Goal: Task Accomplishment & Management: Use online tool/utility

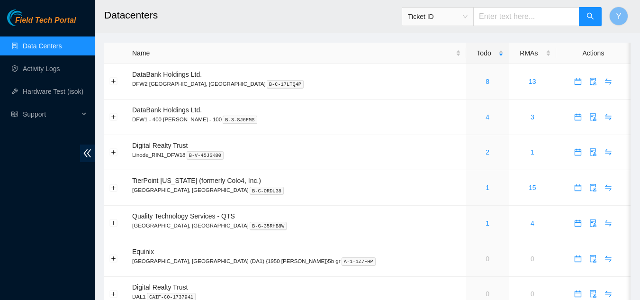
drag, startPoint x: 0, startPoint y: 0, endPoint x: 52, endPoint y: 49, distance: 71.0
click at [52, 49] on link "Data Centers" at bounding box center [42, 46] width 39 height 8
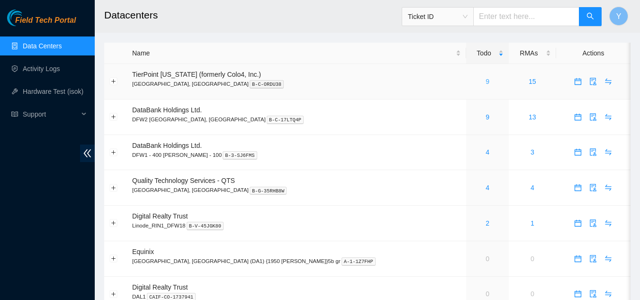
click at [485, 79] on link "9" at bounding box center [487, 82] width 4 height 8
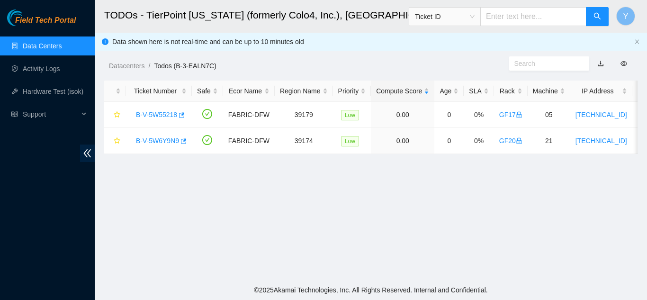
click at [46, 44] on link "Data Centers" at bounding box center [42, 46] width 39 height 8
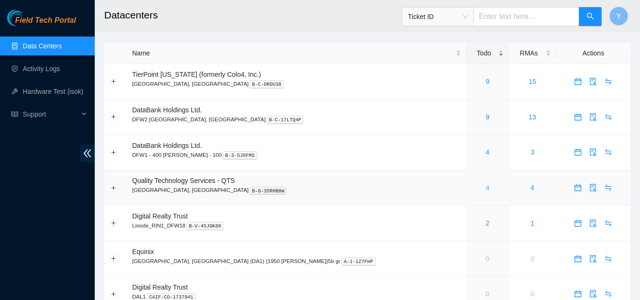
click at [485, 188] on link "4" at bounding box center [487, 188] width 4 height 8
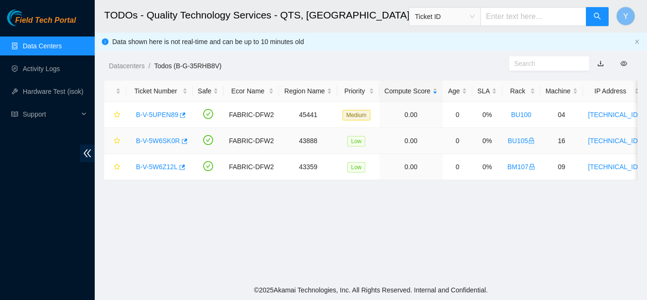
click at [160, 141] on link "B-V-5W6SK0R" at bounding box center [158, 141] width 44 height 8
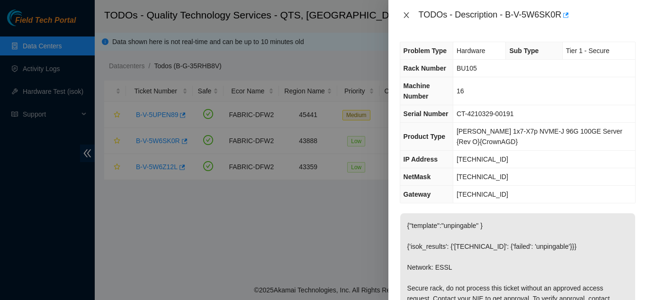
click at [408, 13] on icon "close" at bounding box center [405, 15] width 5 height 6
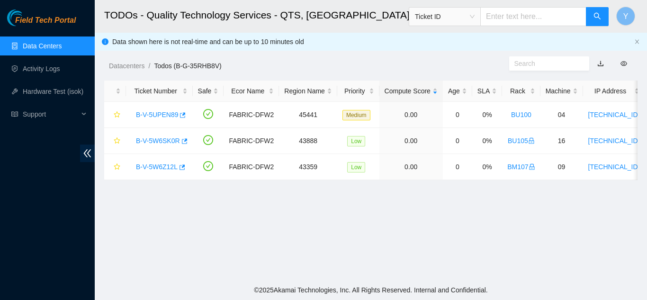
click at [59, 43] on link "Data Centers" at bounding box center [42, 46] width 39 height 8
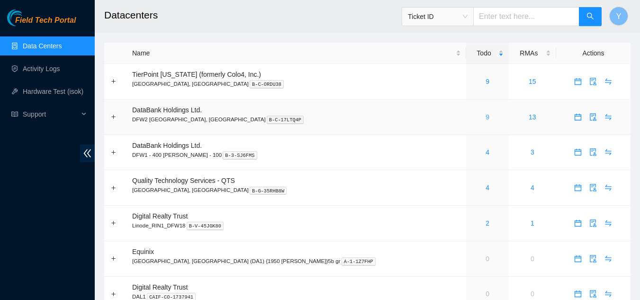
click at [485, 115] on link "9" at bounding box center [487, 117] width 4 height 8
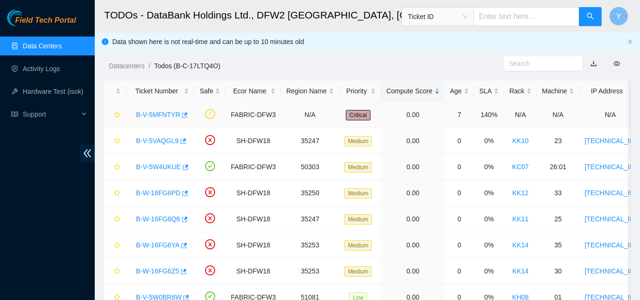
click at [161, 114] on link "B-V-5MFNTYR" at bounding box center [158, 115] width 44 height 8
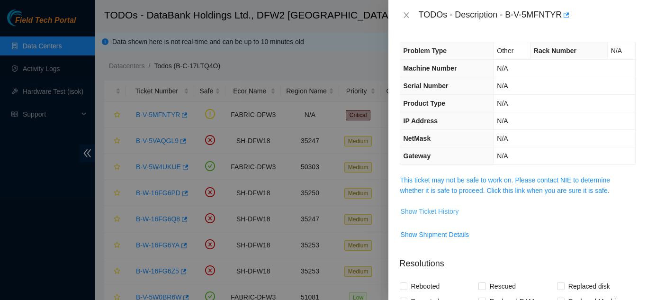
click at [429, 209] on span "Show Ticket History" at bounding box center [430, 211] width 58 height 10
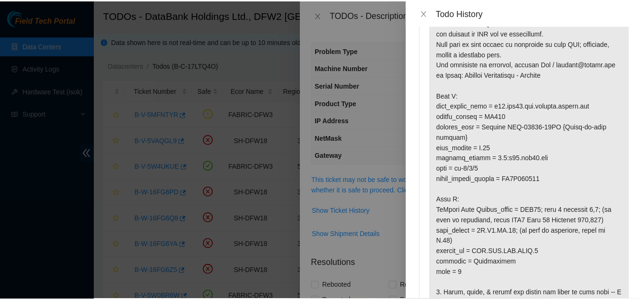
scroll to position [95, 0]
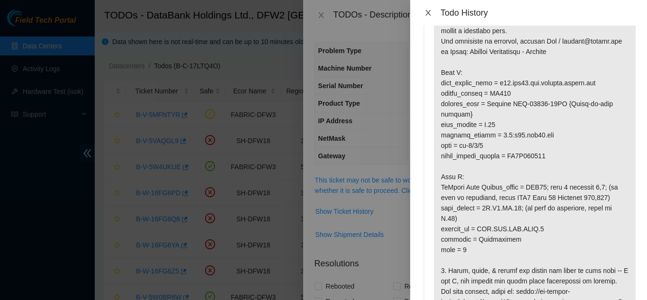
click at [429, 14] on icon "close" at bounding box center [427, 13] width 5 height 6
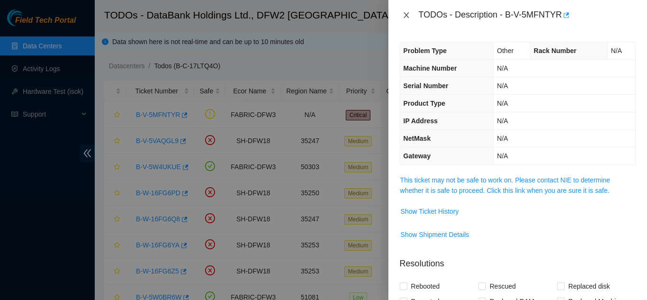
click at [406, 17] on icon "close" at bounding box center [407, 15] width 8 height 8
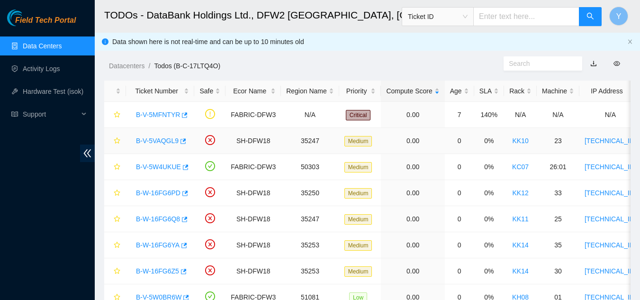
scroll to position [47, 0]
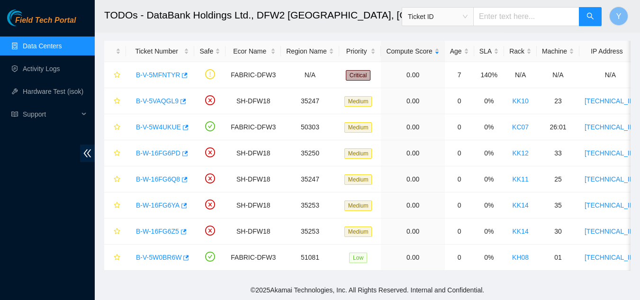
click at [45, 45] on link "Data Centers" at bounding box center [42, 46] width 39 height 8
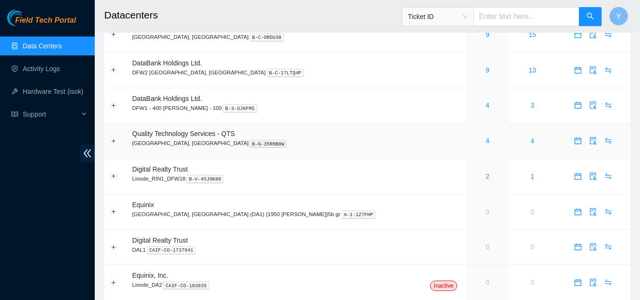
click at [471, 141] on div "4" at bounding box center [487, 140] width 32 height 10
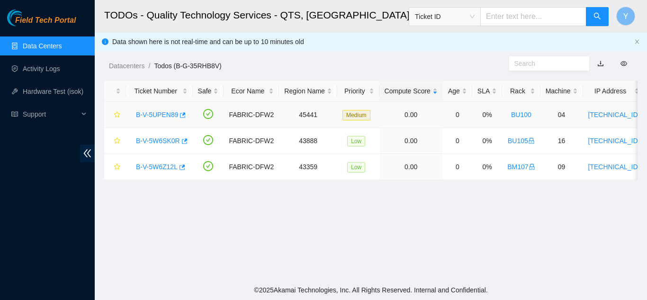
click at [161, 114] on link "B-V-5UPEN89" at bounding box center [157, 115] width 42 height 8
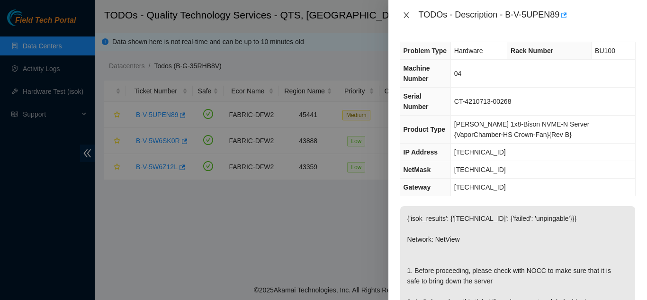
click at [405, 14] on icon "close" at bounding box center [407, 15] width 8 height 8
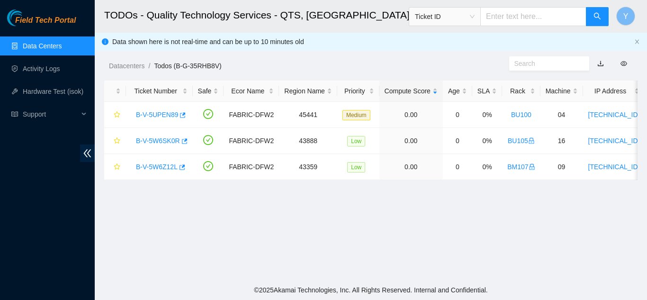
click at [45, 46] on link "Data Centers" at bounding box center [42, 46] width 39 height 8
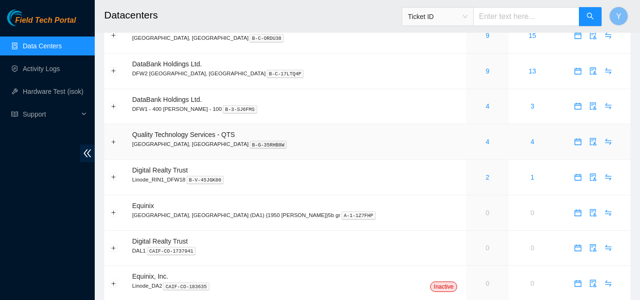
scroll to position [29, 0]
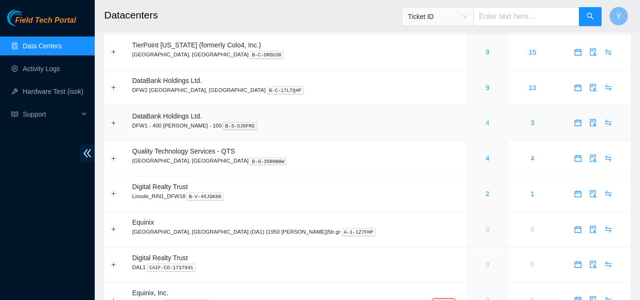
click at [485, 123] on link "4" at bounding box center [487, 123] width 4 height 8
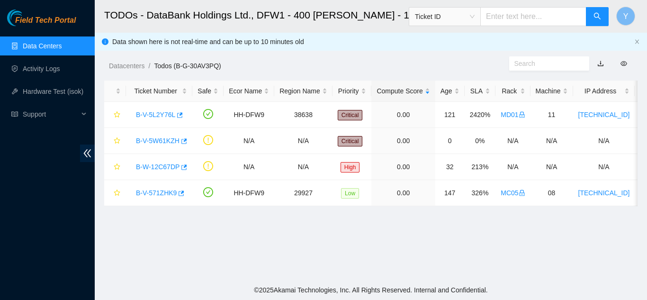
click at [62, 49] on link "Data Centers" at bounding box center [42, 46] width 39 height 8
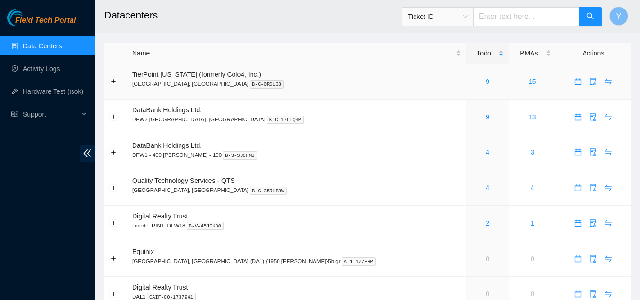
click at [471, 81] on div "9" at bounding box center [487, 81] width 32 height 10
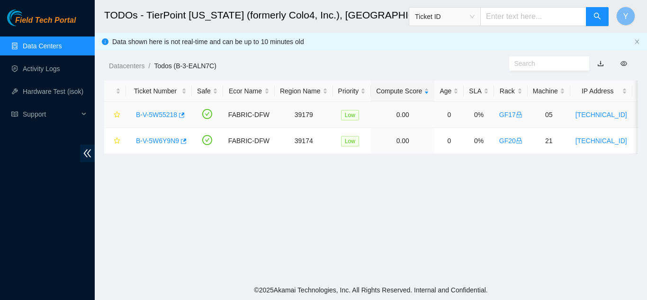
click at [158, 112] on link "B-V-5W55218" at bounding box center [156, 115] width 41 height 8
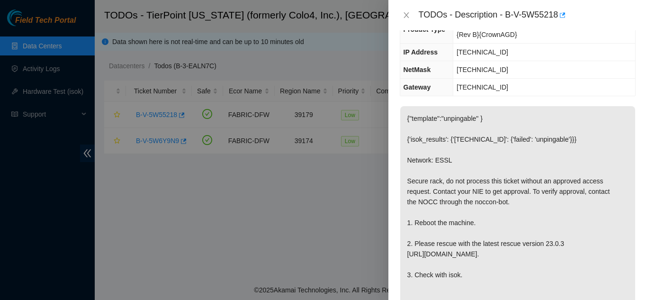
scroll to position [47, 0]
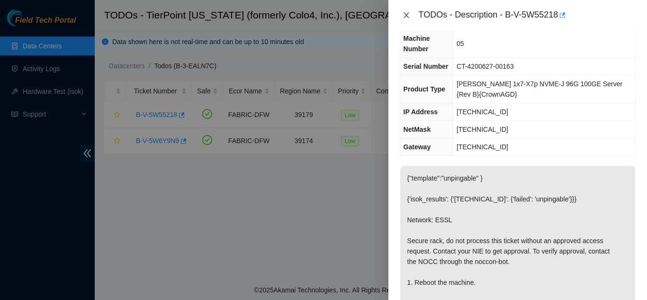
click at [407, 16] on icon "close" at bounding box center [405, 15] width 5 height 6
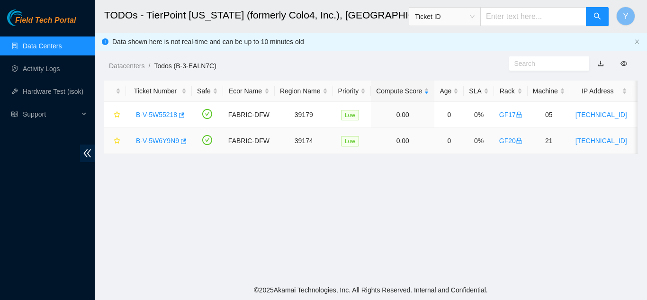
scroll to position [68, 0]
click at [157, 142] on link "B-V-5W6Y9N9" at bounding box center [157, 141] width 43 height 8
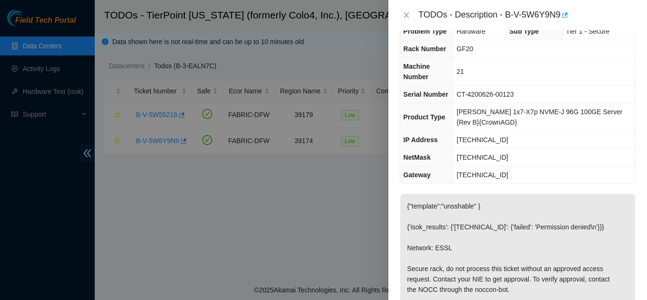
scroll to position [0, 0]
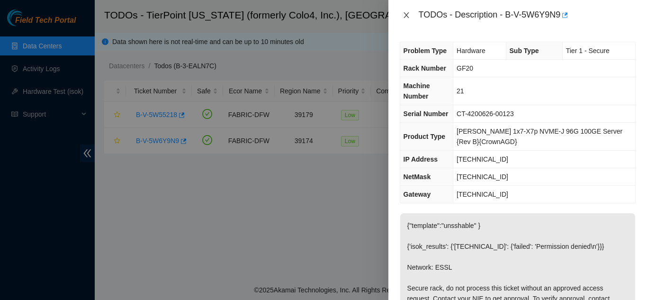
click at [409, 15] on icon "close" at bounding box center [407, 15] width 8 height 8
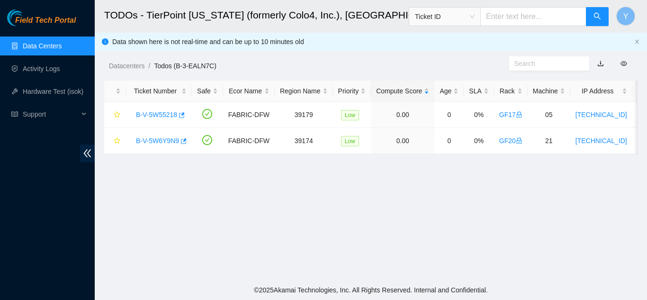
click at [57, 46] on link "Data Centers" at bounding box center [42, 46] width 39 height 8
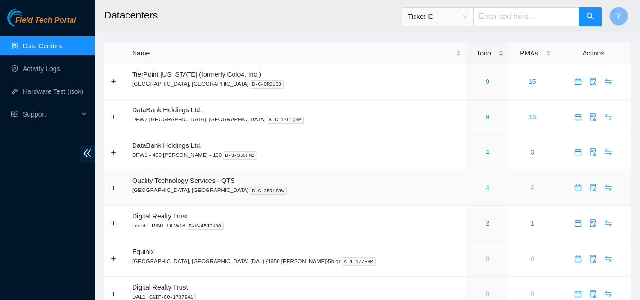
click at [485, 189] on link "4" at bounding box center [487, 188] width 4 height 8
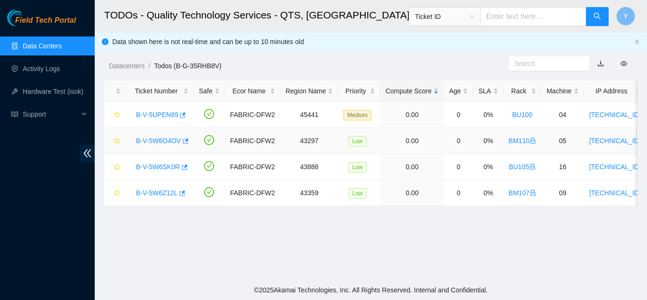
click at [152, 140] on link "B-V-5W6O4OV" at bounding box center [158, 141] width 45 height 8
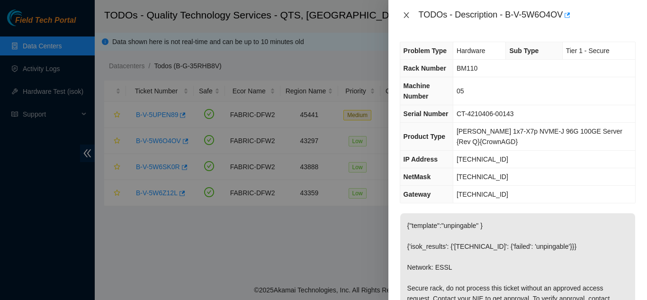
click at [405, 15] on icon "close" at bounding box center [407, 15] width 8 height 8
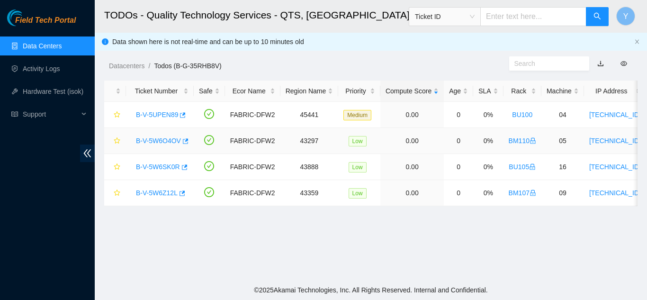
click at [156, 140] on link "B-V-5W6O4OV" at bounding box center [158, 141] width 45 height 8
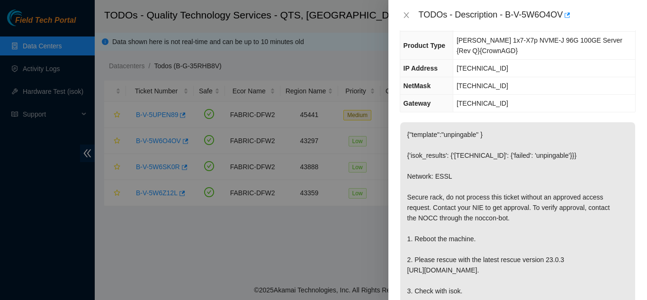
scroll to position [95, 0]
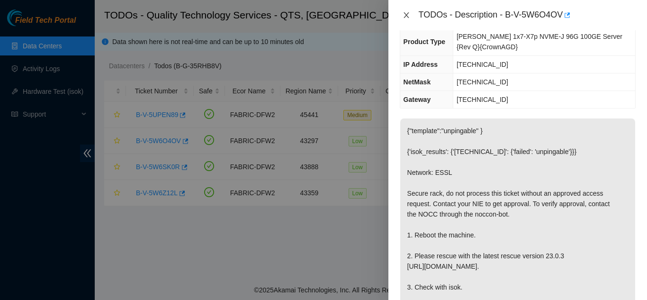
click at [406, 17] on icon "close" at bounding box center [407, 15] width 8 height 8
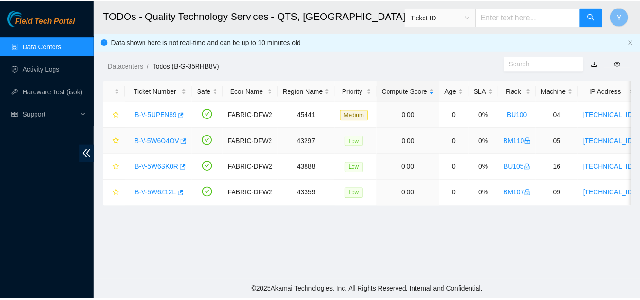
scroll to position [110, 0]
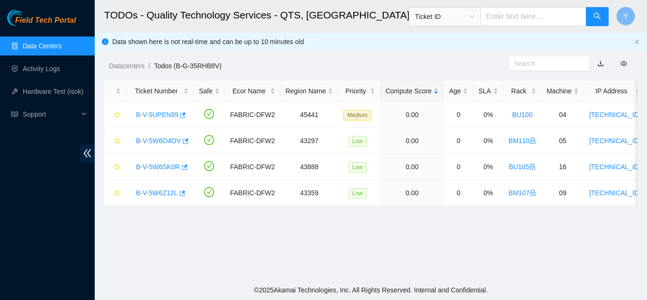
click at [36, 44] on link "Data Centers" at bounding box center [42, 46] width 39 height 8
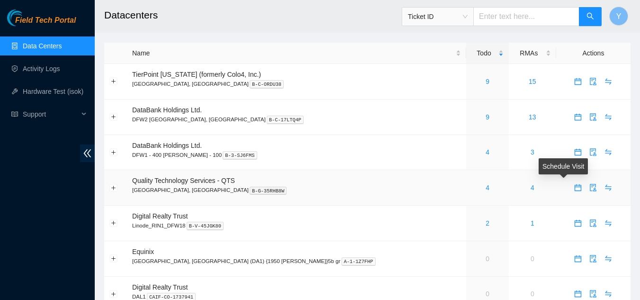
click at [574, 188] on icon "calendar" at bounding box center [578, 188] width 8 height 8
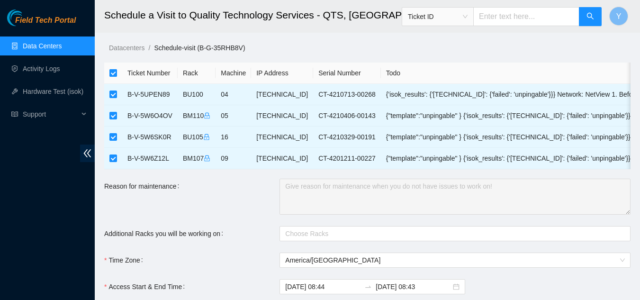
click at [112, 72] on input "checkbox" at bounding box center [113, 73] width 8 height 8
checkbox input "false"
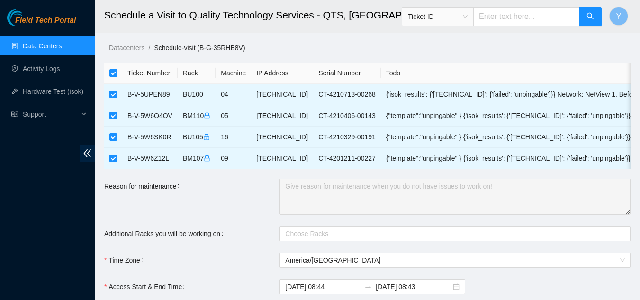
checkbox input "false"
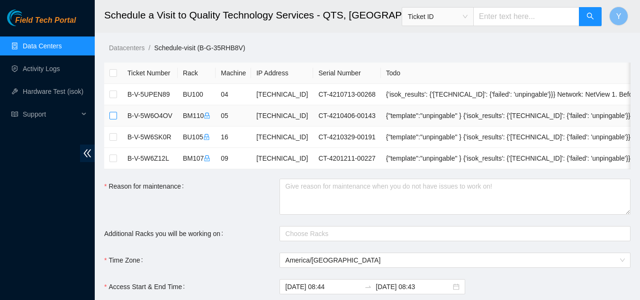
click at [114, 115] on input "checkbox" at bounding box center [113, 116] width 8 height 8
checkbox input "true"
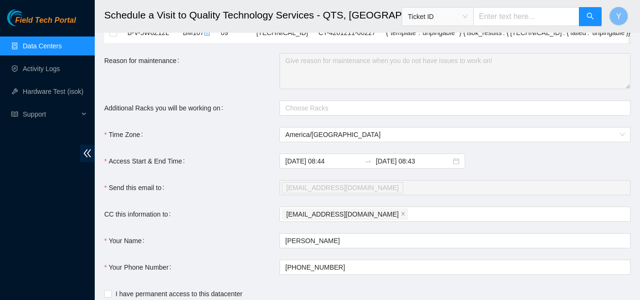
scroll to position [142, 0]
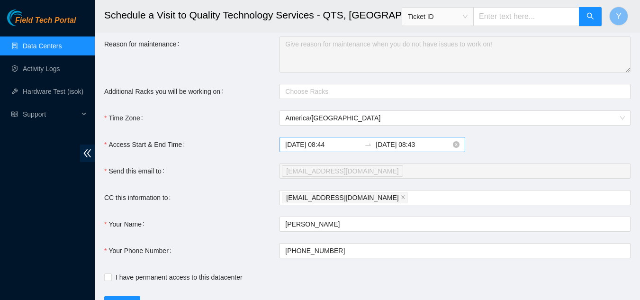
click at [420, 150] on input "2025-09-25 08:43" at bounding box center [413, 144] width 75 height 10
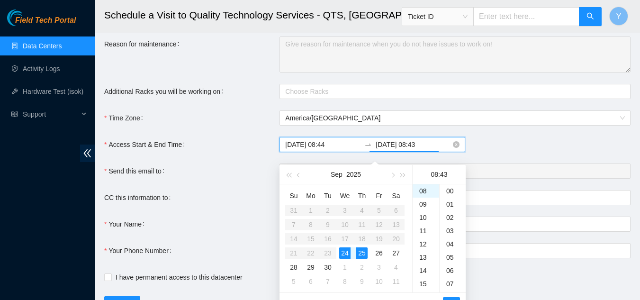
scroll to position [570, 0]
click at [348, 251] on div "24" at bounding box center [344, 252] width 11 height 11
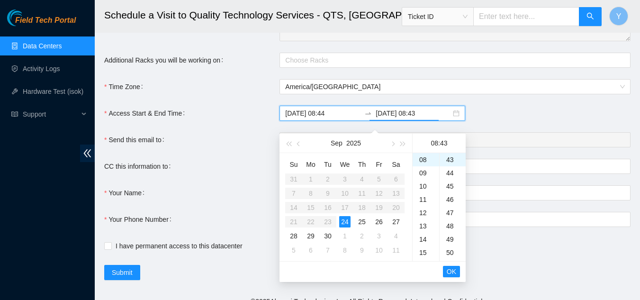
scroll to position [189, 0]
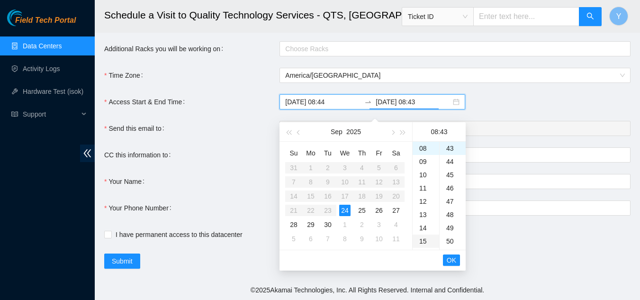
click at [422, 235] on div "15" at bounding box center [425, 240] width 27 height 13
click at [448, 144] on div "00" at bounding box center [452, 148] width 26 height 13
type input "2025-09-24 15:00"
click at [448, 255] on span "OK" at bounding box center [451, 260] width 9 height 10
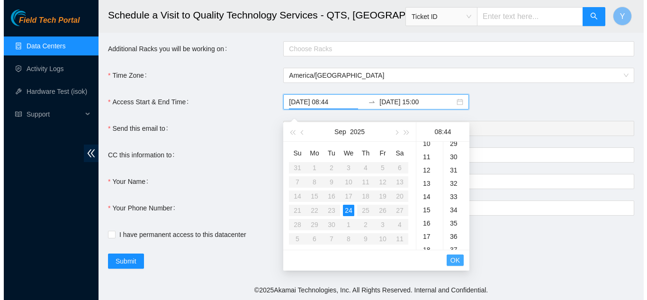
scroll to position [583, 0]
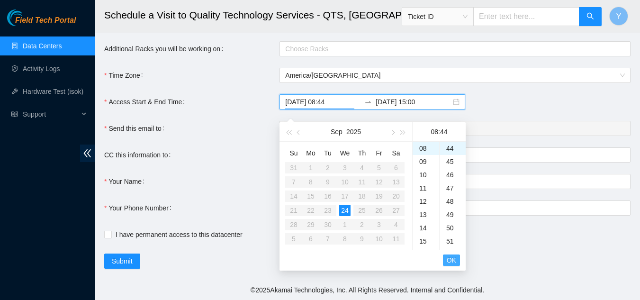
click at [451, 255] on span "OK" at bounding box center [451, 260] width 9 height 10
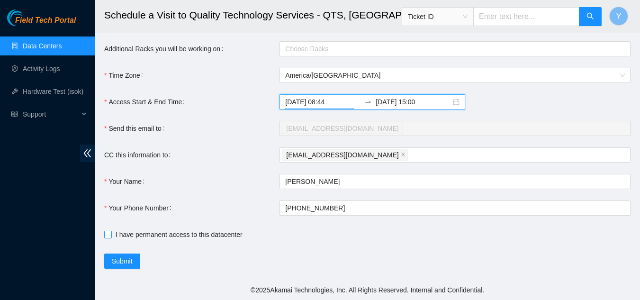
click at [107, 236] on input "I have permanent access to this datacenter" at bounding box center [107, 234] width 7 height 7
checkbox input "true"
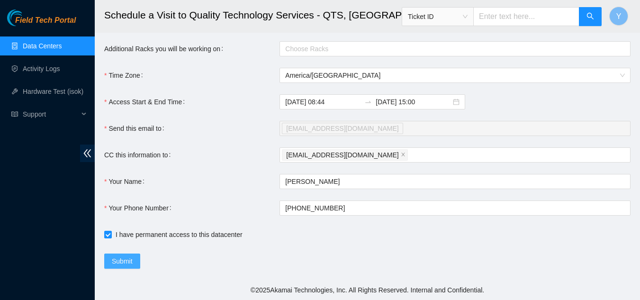
click at [120, 261] on span "Submit" at bounding box center [122, 261] width 21 height 10
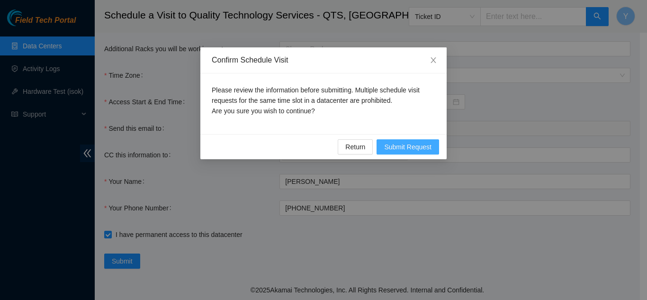
click at [411, 144] on span "Submit Request" at bounding box center [407, 147] width 47 height 10
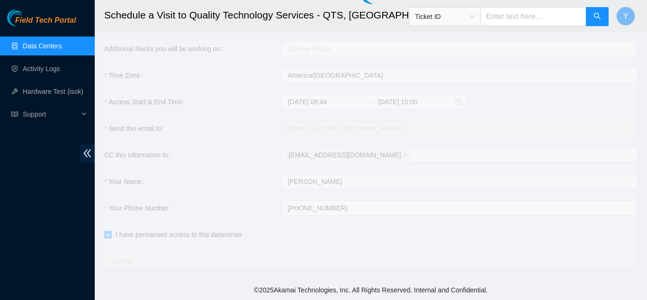
type input "2025-09-24 08:45"
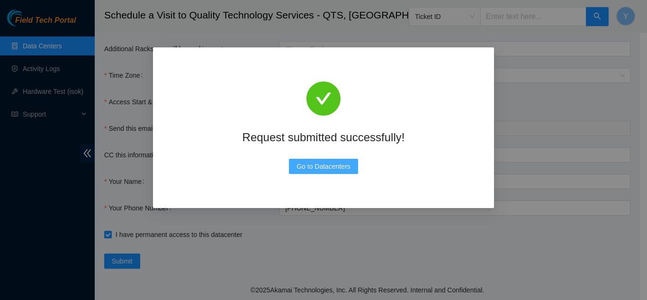
click at [333, 172] on button "Go to Datacenters" at bounding box center [323, 166] width 69 height 15
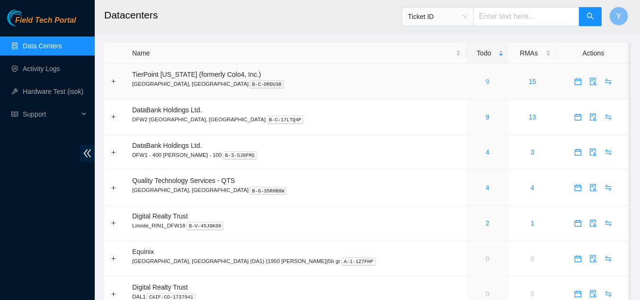
click at [485, 82] on link "9" at bounding box center [487, 82] width 4 height 8
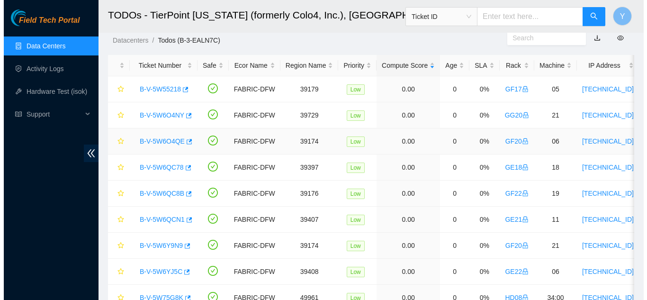
scroll to position [73, 0]
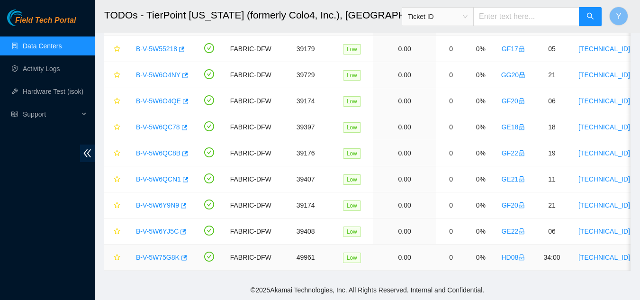
click at [155, 253] on link "B-V-5W75G8K" at bounding box center [158, 257] width 44 height 8
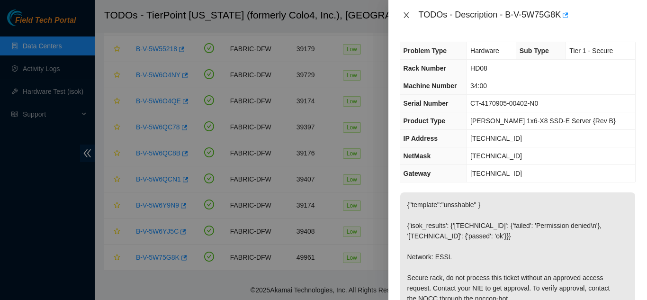
click at [407, 13] on icon "close" at bounding box center [407, 15] width 8 height 8
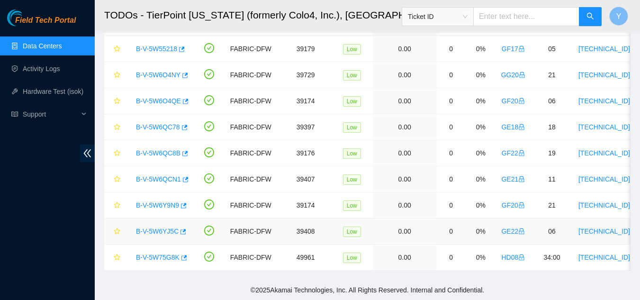
click at [162, 227] on link "B-V-5W6YJ5C" at bounding box center [157, 231] width 43 height 8
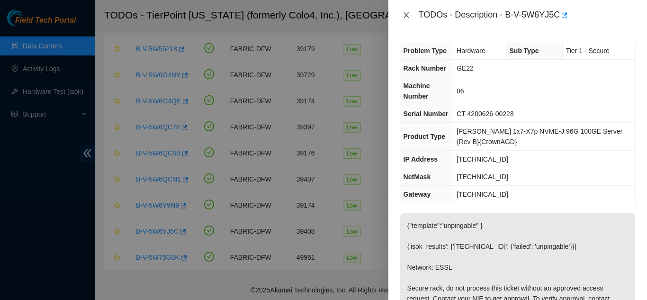
click at [409, 15] on icon "close" at bounding box center [407, 15] width 8 height 8
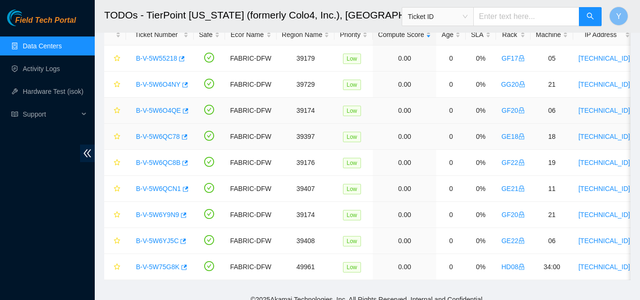
scroll to position [73, 0]
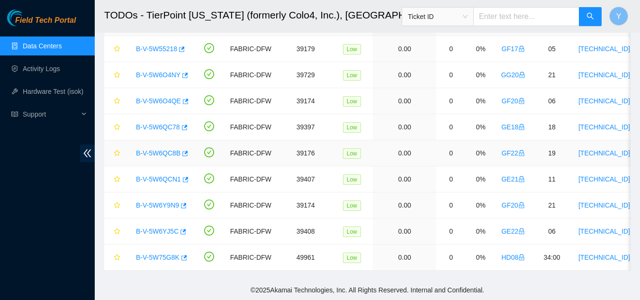
click at [162, 149] on link "B-V-5W6QC8B" at bounding box center [158, 153] width 45 height 8
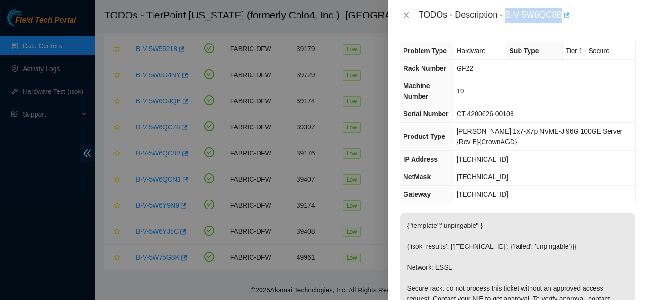
drag, startPoint x: 505, startPoint y: 14, endPoint x: 564, endPoint y: 17, distance: 59.2
click at [561, 14] on div "TODOs - Description - B-V-5W6QC8B" at bounding box center [527, 15] width 217 height 15
copy div "B-V-5W6QC8B"
click at [410, 18] on button "Close" at bounding box center [406, 15] width 13 height 9
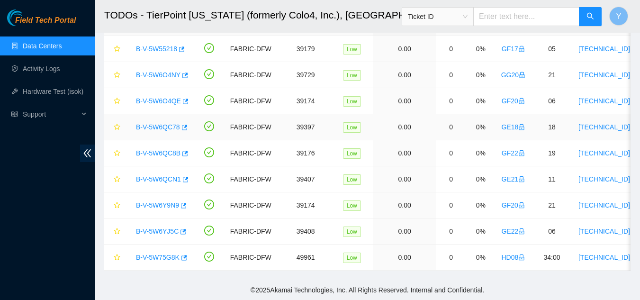
click at [163, 123] on link "B-V-5W6QC78" at bounding box center [158, 127] width 44 height 8
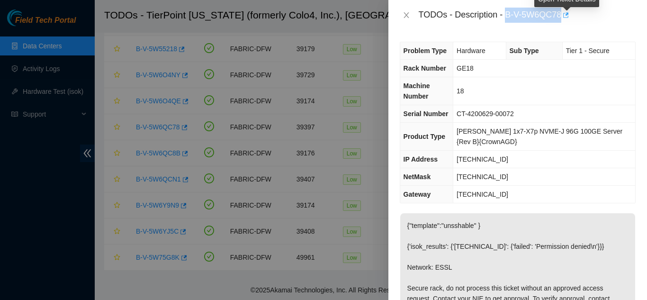
drag, startPoint x: 505, startPoint y: 16, endPoint x: 562, endPoint y: 16, distance: 56.8
click at [562, 16] on div "TODOs - Description - B-V-5W6QC78" at bounding box center [527, 15] width 217 height 15
copy div "B-V-5W6QC78"
click at [404, 17] on icon "close" at bounding box center [407, 15] width 8 height 8
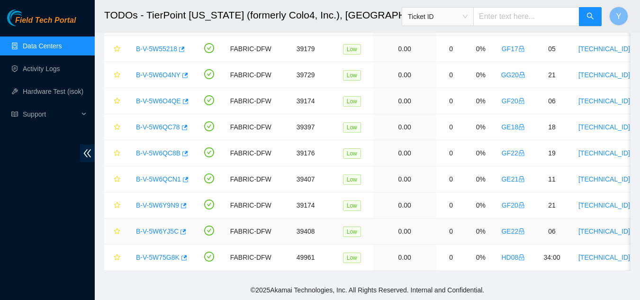
click at [159, 227] on link "B-V-5W6YJ5C" at bounding box center [157, 231] width 43 height 8
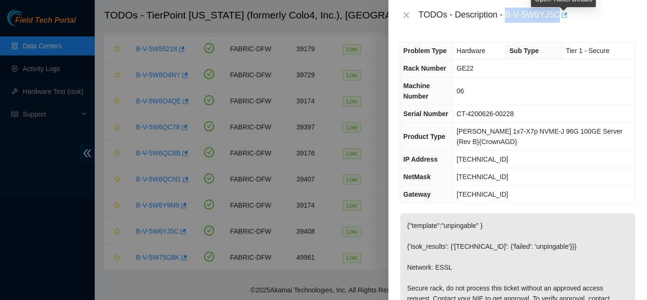
drag, startPoint x: 507, startPoint y: 17, endPoint x: 560, endPoint y: 20, distance: 53.6
click at [560, 20] on div "TODOs - Description - B-V-5W6YJ5C" at bounding box center [527, 15] width 217 height 15
copy div "B-V-5W6YJ5C"
click at [408, 17] on icon "close" at bounding box center [407, 15] width 8 height 8
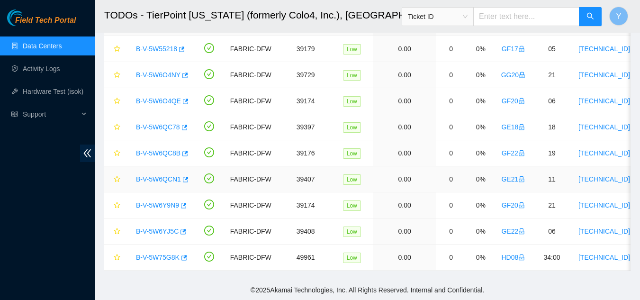
click at [164, 175] on link "B-V-5W6QCN1" at bounding box center [158, 179] width 45 height 8
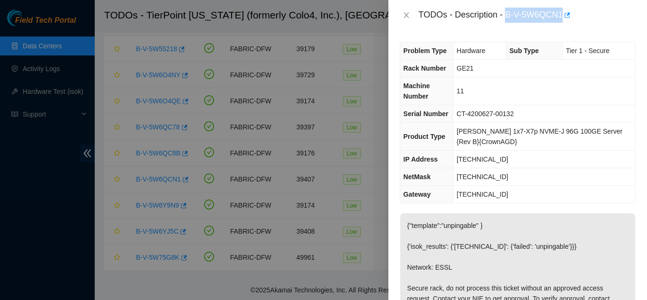
drag, startPoint x: 505, startPoint y: 16, endPoint x: 564, endPoint y: 14, distance: 58.3
click at [564, 14] on div "TODOs - Description - B-V-5W6QCN1" at bounding box center [527, 15] width 217 height 15
copy div "B-V-5W6QCN1"
click at [403, 17] on icon "close" at bounding box center [407, 15] width 8 height 8
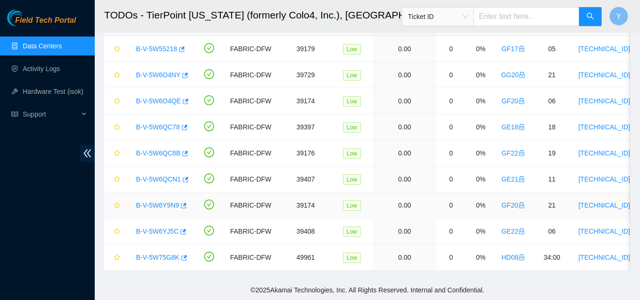
click at [156, 201] on link "B-V-5W6Y9N9" at bounding box center [157, 205] width 43 height 8
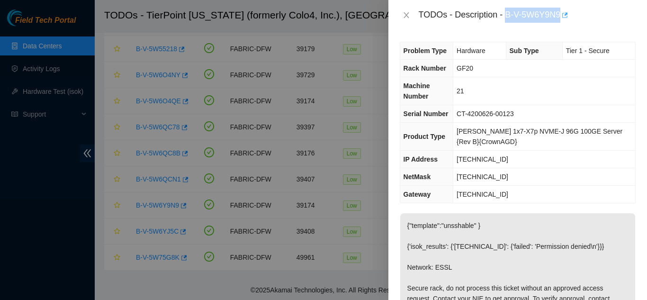
drag, startPoint x: 505, startPoint y: 16, endPoint x: 562, endPoint y: 18, distance: 56.9
click at [562, 18] on div "TODOs - Description - B-V-5W6Y9N9" at bounding box center [527, 15] width 217 height 15
copy div "B-V-5W6Y9N9"
click at [405, 14] on icon "close" at bounding box center [405, 15] width 5 height 6
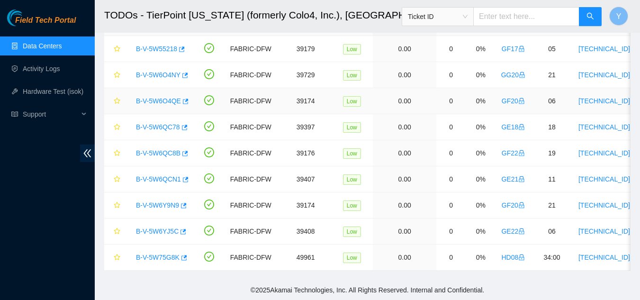
click at [166, 97] on link "B-V-5W6O4QE" at bounding box center [158, 101] width 45 height 8
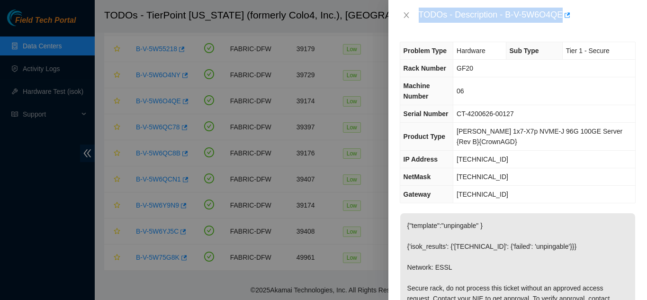
click at [453, 32] on div "Problem Type Hardware Sub Type Tier 1 - Secure Rack Number GF20 Machine Number …" at bounding box center [517, 164] width 259 height 269
drag, startPoint x: 405, startPoint y: 33, endPoint x: 411, endPoint y: 31, distance: 5.9
click at [406, 33] on div "Problem Type Hardware Sub Type Tier 1 - Secure Rack Number GF20 Machine Number …" at bounding box center [517, 164] width 259 height 269
click at [408, 16] on icon "close" at bounding box center [407, 15] width 8 height 8
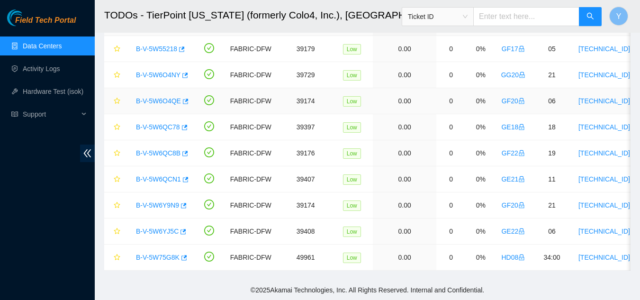
click at [166, 97] on link "B-V-5W6O4QE" at bounding box center [158, 101] width 45 height 8
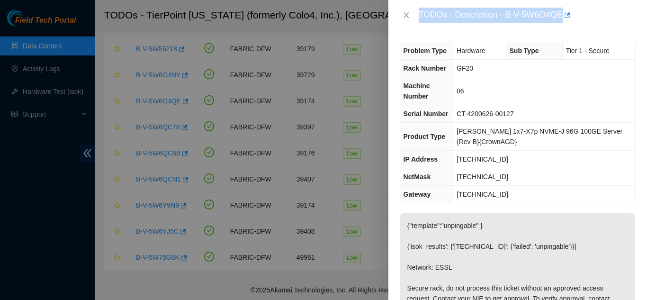
click at [589, 22] on div "TODOs - Description - B-V-5W6O4QE" at bounding box center [527, 15] width 217 height 15
drag, startPoint x: 505, startPoint y: 16, endPoint x: 562, endPoint y: 17, distance: 56.8
click at [562, 17] on div "TODOs - Description - B-V-5W6O4QE" at bounding box center [527, 15] width 217 height 15
copy div "B-V-5W6O4QE"
click at [407, 16] on icon "close" at bounding box center [405, 15] width 5 height 6
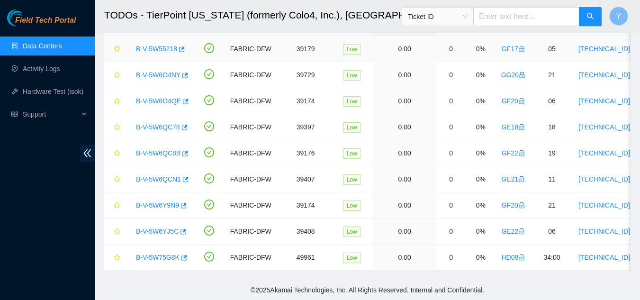
click at [152, 45] on link "B-V-5W55218" at bounding box center [156, 49] width 41 height 8
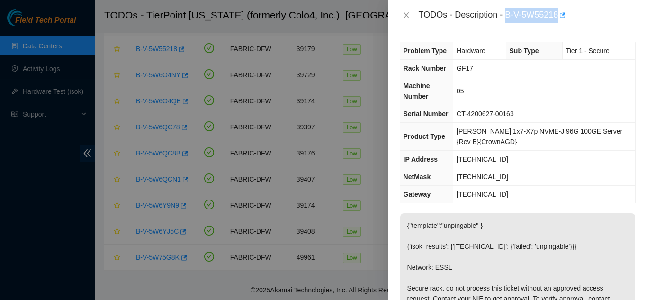
drag, startPoint x: 505, startPoint y: 18, endPoint x: 559, endPoint y: 18, distance: 54.0
click at [559, 18] on div "TODOs - Description - B-V-5W55218" at bounding box center [527, 15] width 217 height 15
copy div "B-V-5W55218"
click at [404, 14] on icon "close" at bounding box center [407, 15] width 8 height 8
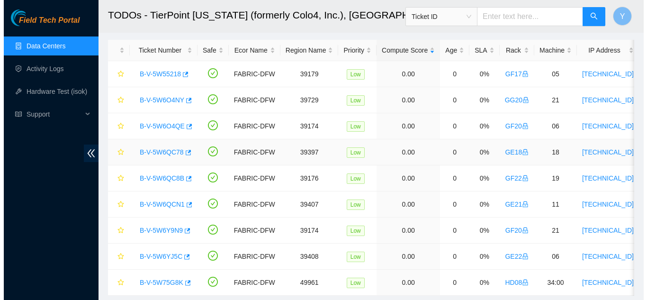
scroll to position [0, 0]
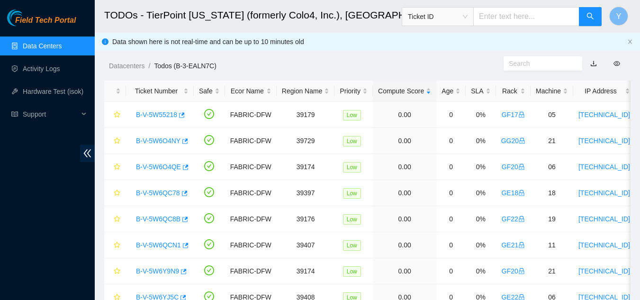
click at [45, 47] on link "Data Centers" at bounding box center [42, 46] width 39 height 8
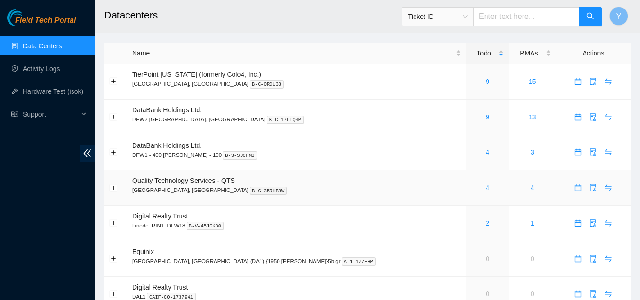
click at [485, 188] on link "4" at bounding box center [487, 188] width 4 height 8
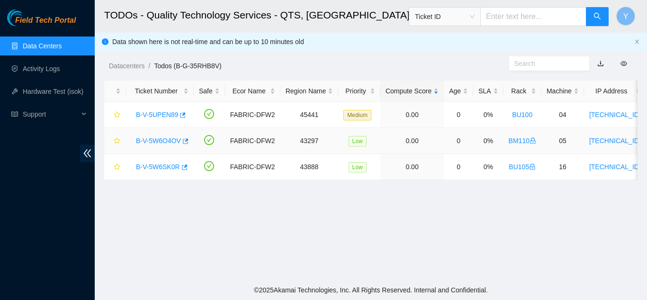
click at [154, 138] on link "B-V-5W6O4OV" at bounding box center [158, 141] width 45 height 8
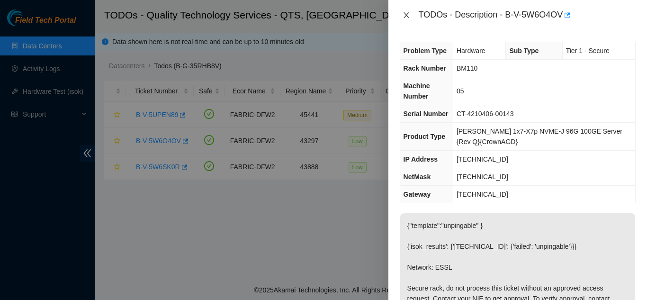
click at [403, 15] on icon "close" at bounding box center [407, 15] width 8 height 8
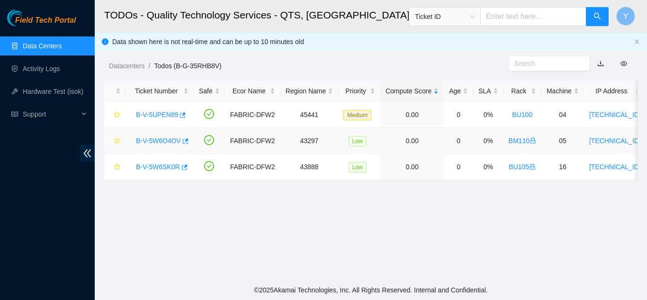
click at [152, 138] on link "B-V-5W6O4OV" at bounding box center [158, 141] width 45 height 8
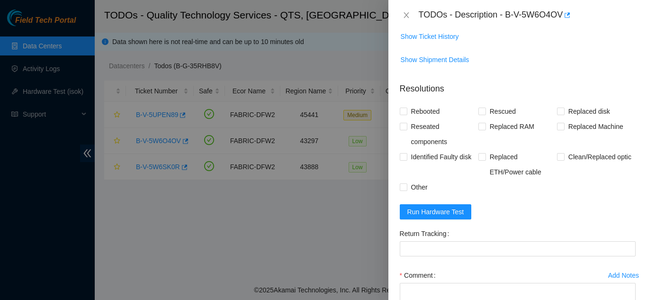
scroll to position [426, 0]
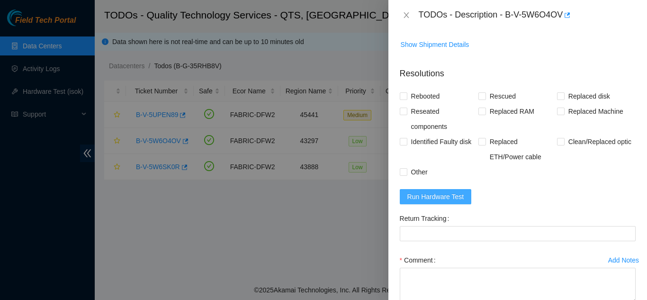
click at [430, 202] on span "Run Hardware Test" at bounding box center [435, 196] width 57 height 10
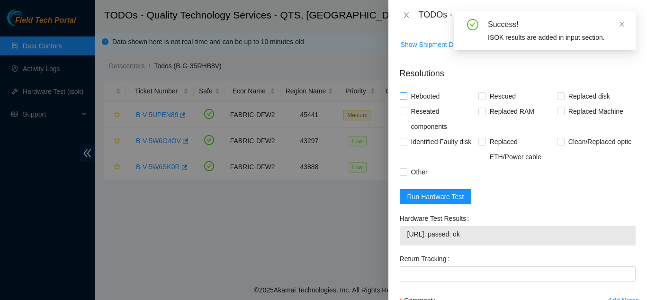
click at [403, 99] on input "Rebooted" at bounding box center [403, 95] width 7 height 7
checkbox input "true"
click at [478, 99] on input "Rescued" at bounding box center [481, 95] width 7 height 7
checkbox input "true"
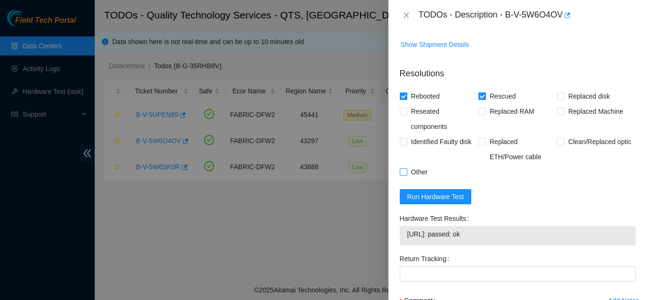
click at [405, 175] on input "Other" at bounding box center [403, 171] width 7 height 7
checkbox input "true"
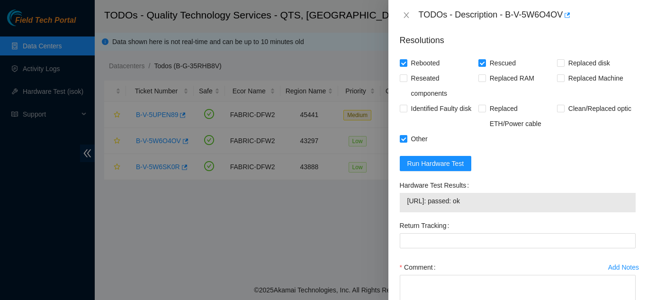
scroll to position [546, 0]
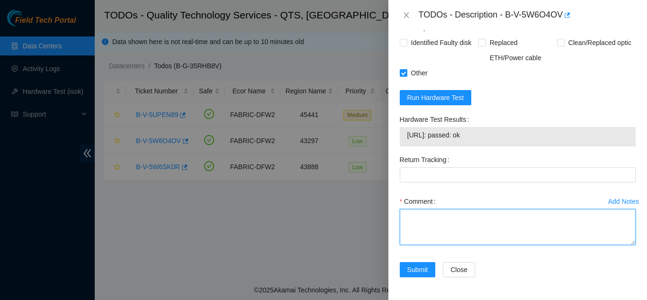
click at [426, 220] on textarea "Comment" at bounding box center [518, 227] width 236 height 36
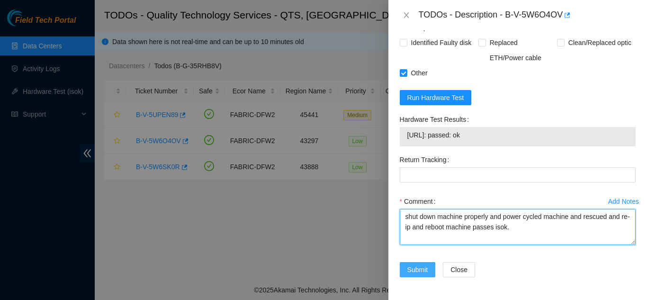
type textarea "shut down machine properly and power cycled machine and rescued and re-ip and r…"
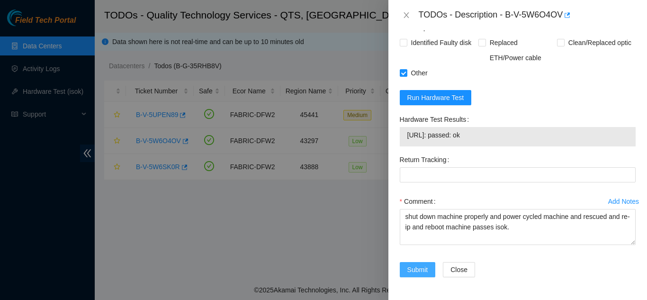
click at [419, 267] on span "Submit" at bounding box center [417, 269] width 21 height 10
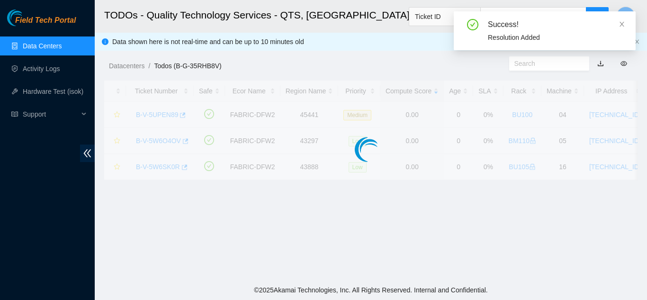
scroll to position [290, 0]
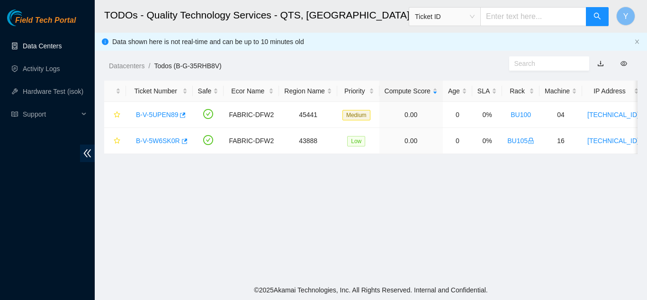
click at [32, 42] on link "Data Centers" at bounding box center [42, 46] width 39 height 8
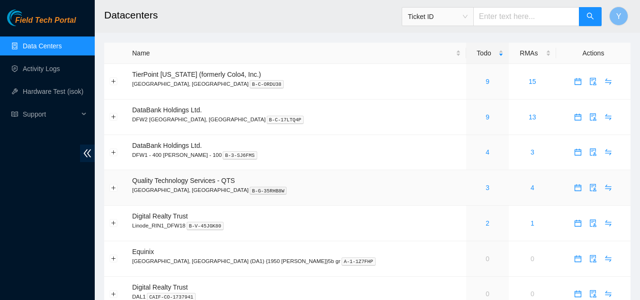
click at [471, 187] on div "3" at bounding box center [487, 187] width 32 height 10
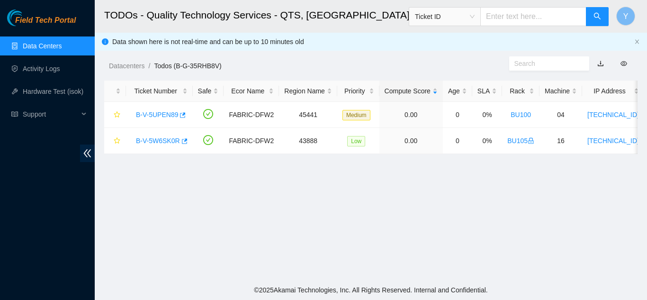
click at [52, 46] on link "Data Centers" at bounding box center [42, 46] width 39 height 8
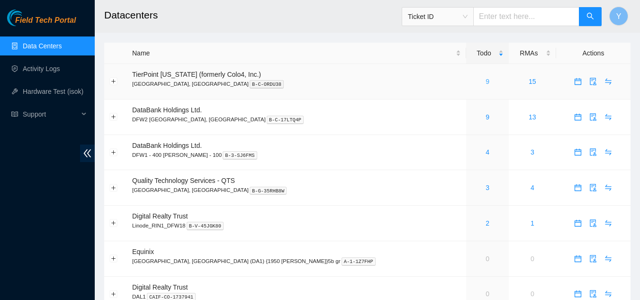
click at [485, 85] on link "9" at bounding box center [487, 82] width 4 height 8
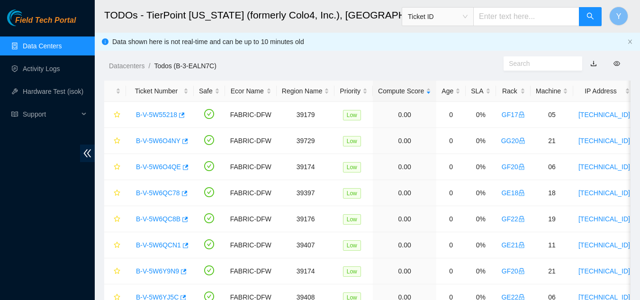
click at [62, 48] on link "Data Centers" at bounding box center [42, 46] width 39 height 8
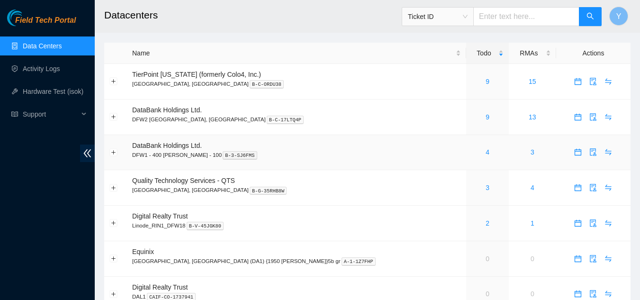
click at [471, 152] on div "4" at bounding box center [487, 152] width 32 height 10
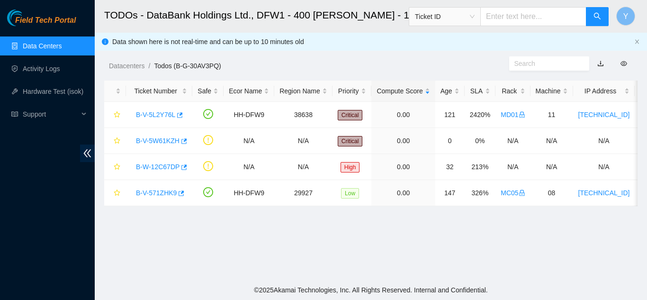
click at [38, 43] on link "Data Centers" at bounding box center [42, 46] width 39 height 8
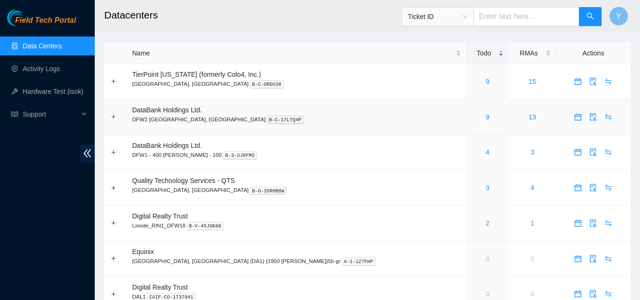
click at [471, 116] on div "9" at bounding box center [487, 117] width 32 height 10
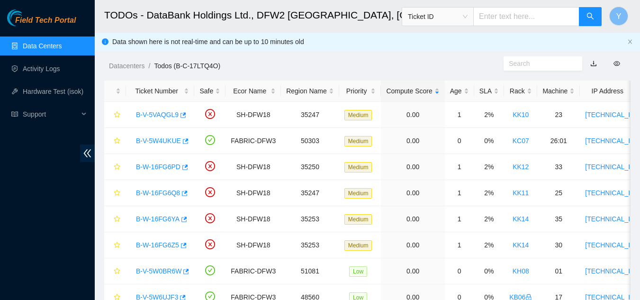
click at [52, 46] on link "Data Centers" at bounding box center [42, 46] width 39 height 8
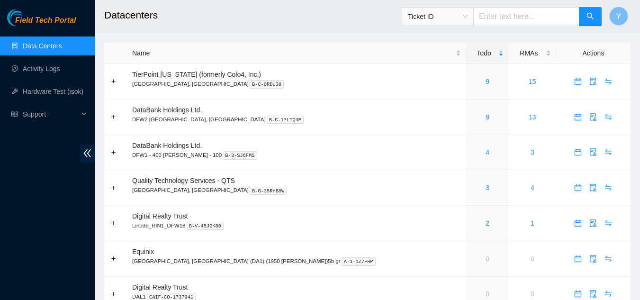
click at [41, 46] on link "Data Centers" at bounding box center [42, 46] width 39 height 8
